Goal: Find specific page/section: Find specific page/section

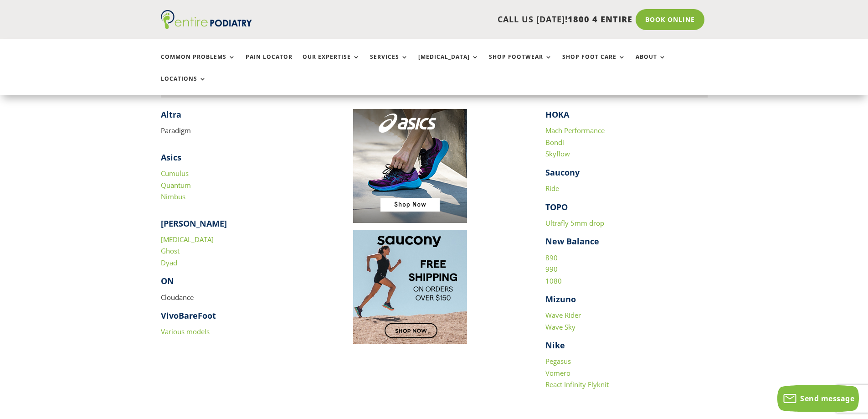
scroll to position [911, 0]
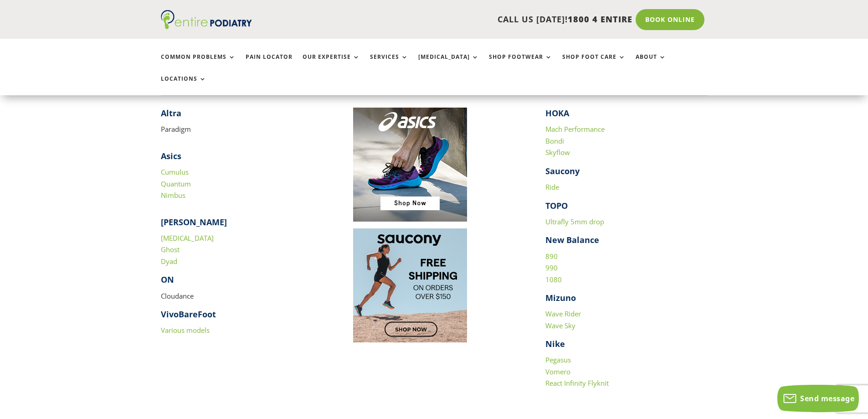
click at [548, 275] on link "1080" at bounding box center [553, 279] width 16 height 9
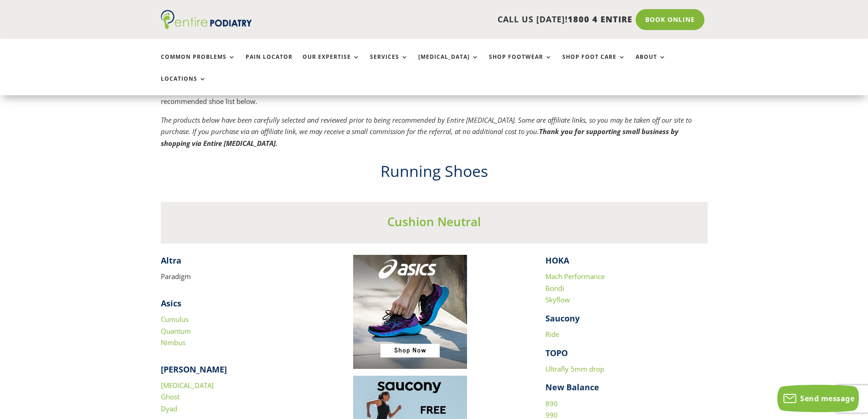
scroll to position [765, 0]
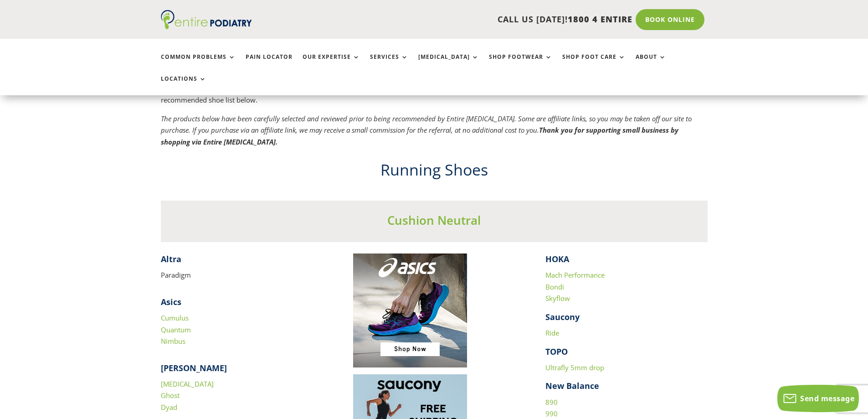
click at [450, 159] on h2 "Running Shoes" at bounding box center [434, 172] width 547 height 26
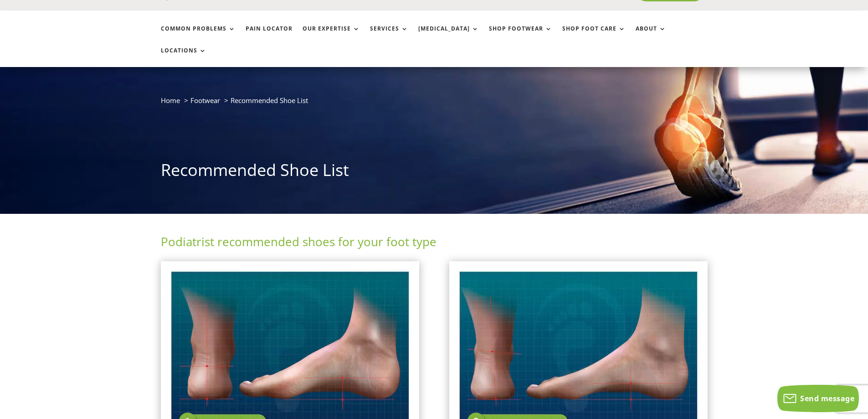
scroll to position [0, 0]
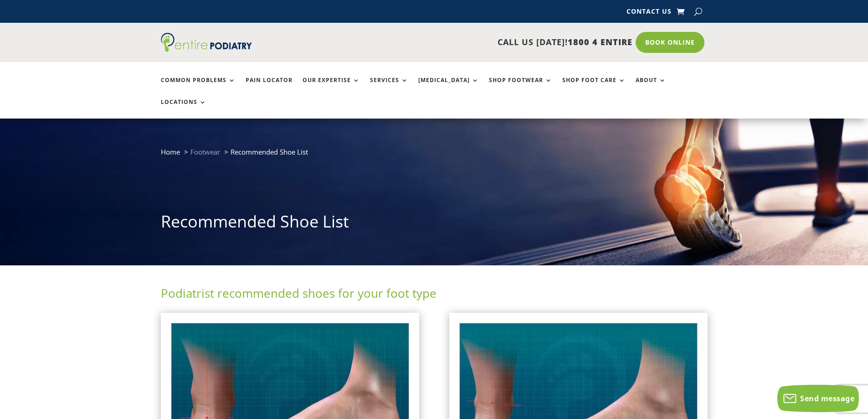
click at [207, 147] on span "Footwear" at bounding box center [205, 151] width 30 height 9
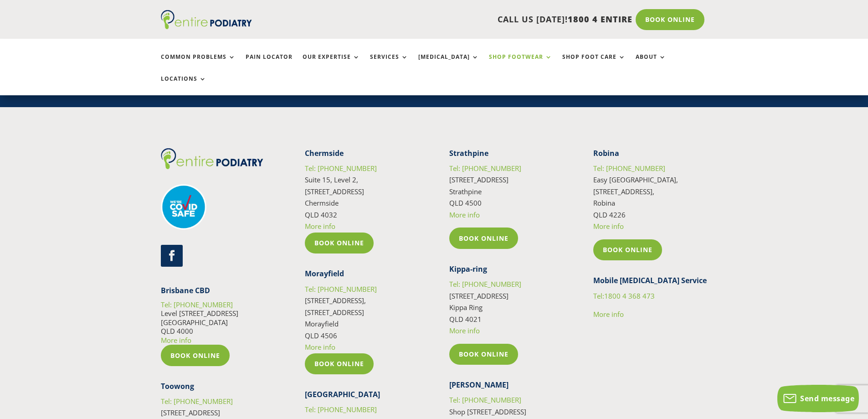
scroll to position [1717, 0]
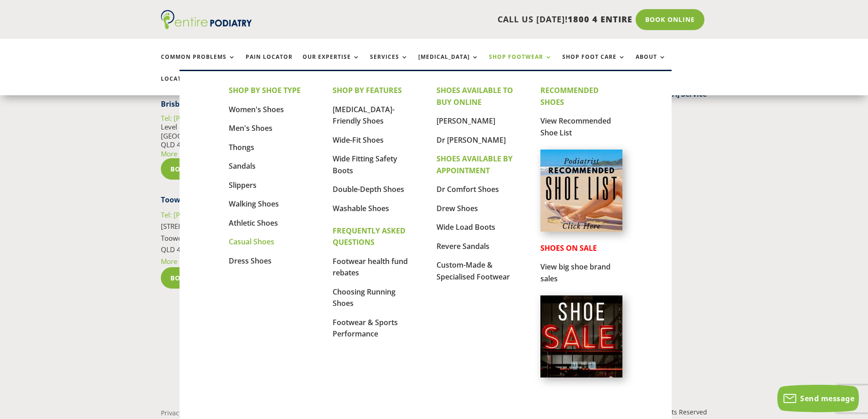
click at [269, 244] on link "Casual Shoes" at bounding box center [252, 241] width 46 height 10
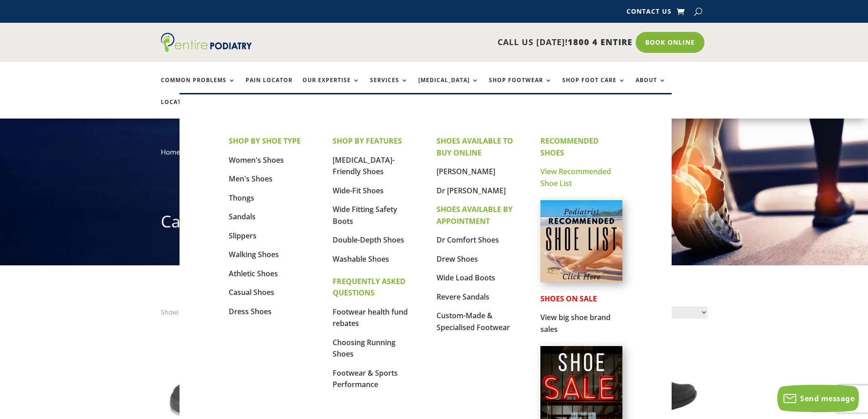
click at [541, 174] on link "View Recommended Shoe List" at bounding box center [575, 177] width 71 height 22
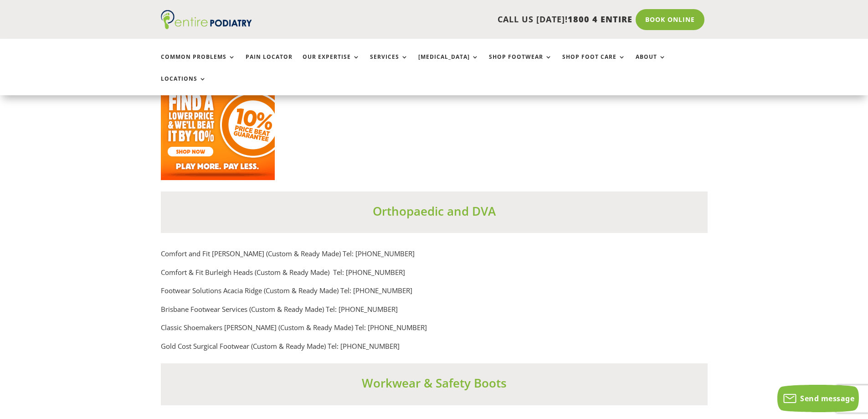
scroll to position [6326, 0]
